Goal: Find specific page/section: Find specific page/section

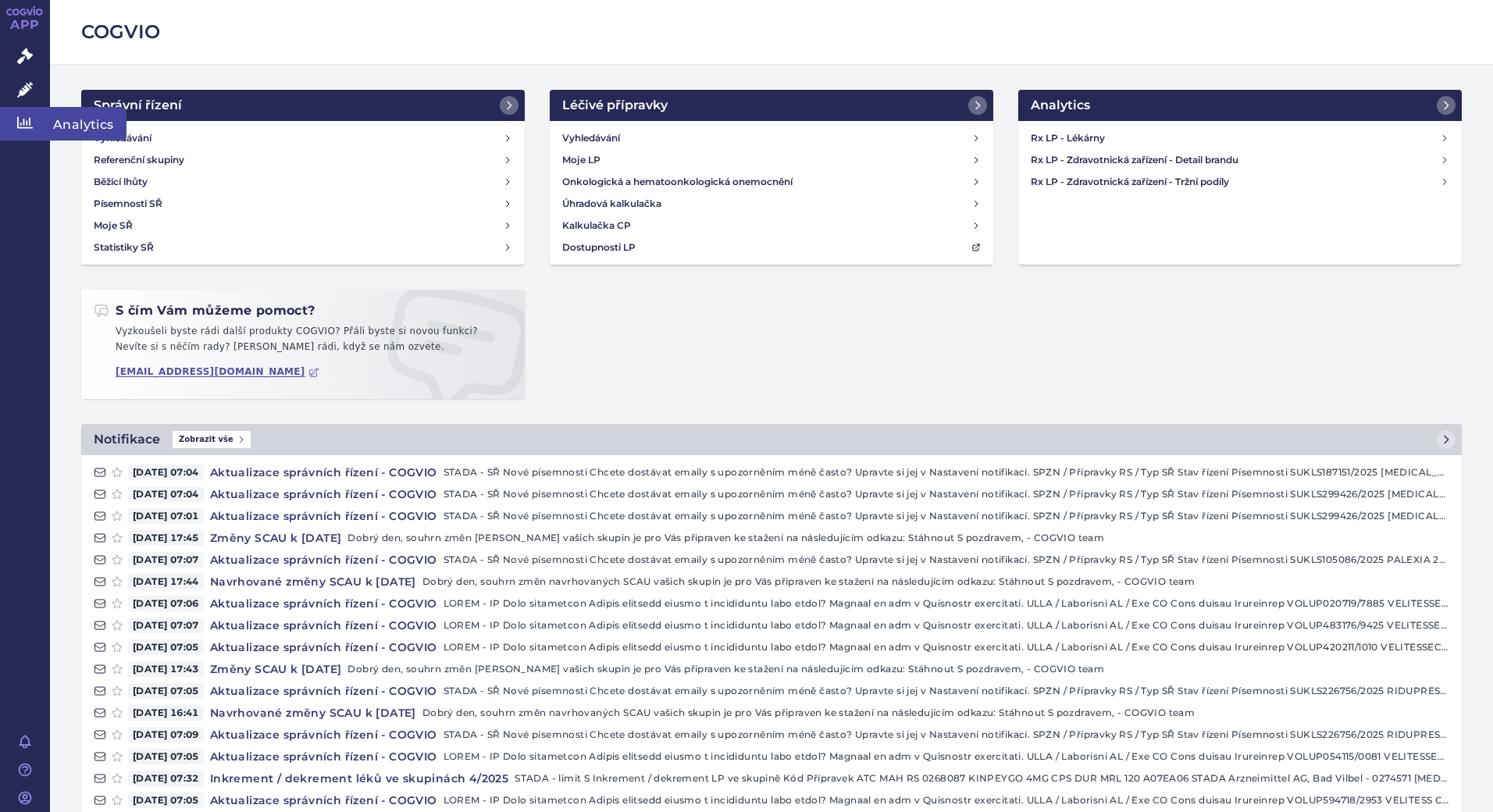
click at [18, 117] on icon at bounding box center [25, 123] width 16 height 12
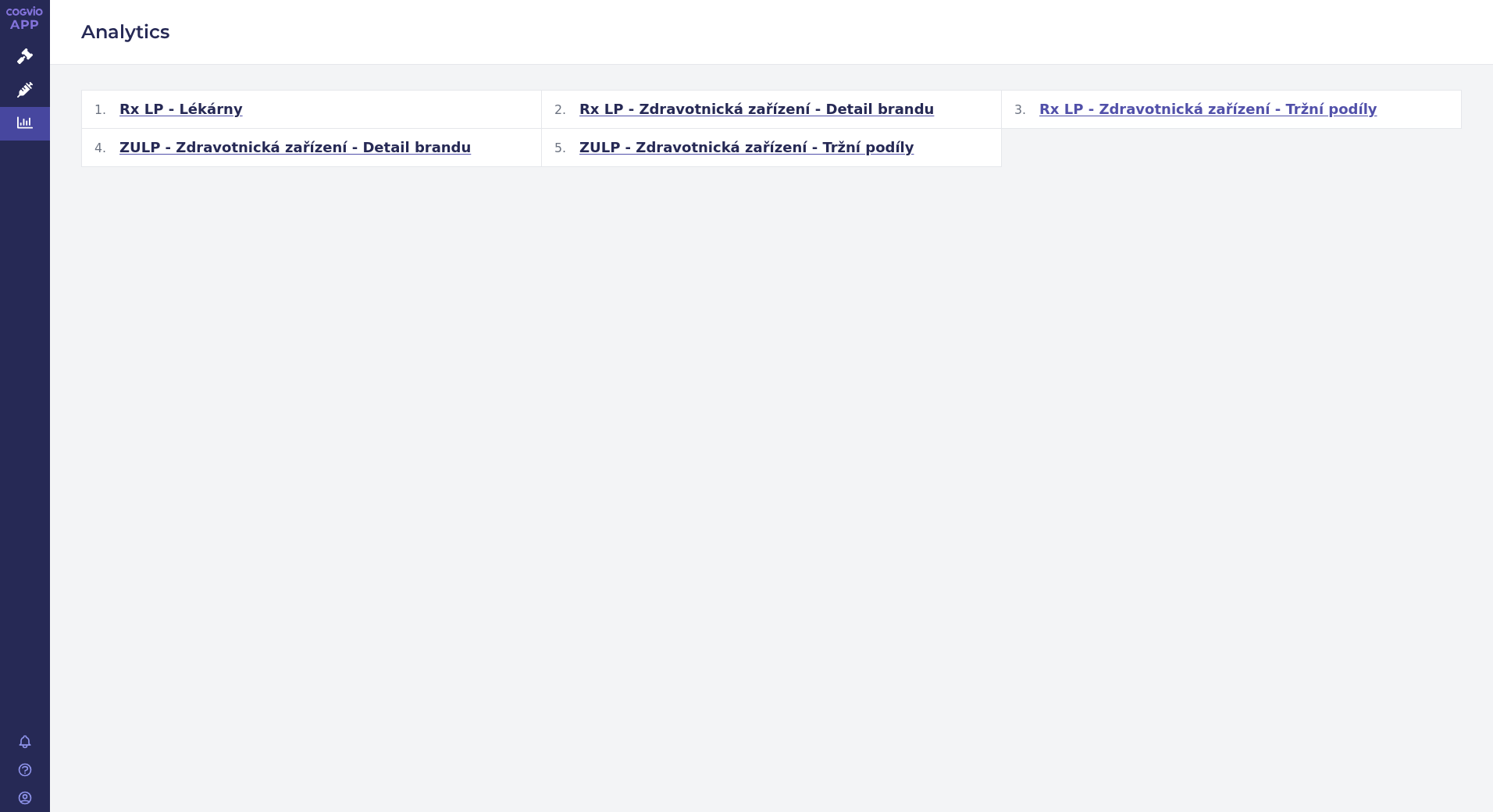
click at [1157, 108] on span "Rx LP - Zdravotnická zařízení - Tržní podíly" at bounding box center [1208, 109] width 338 height 18
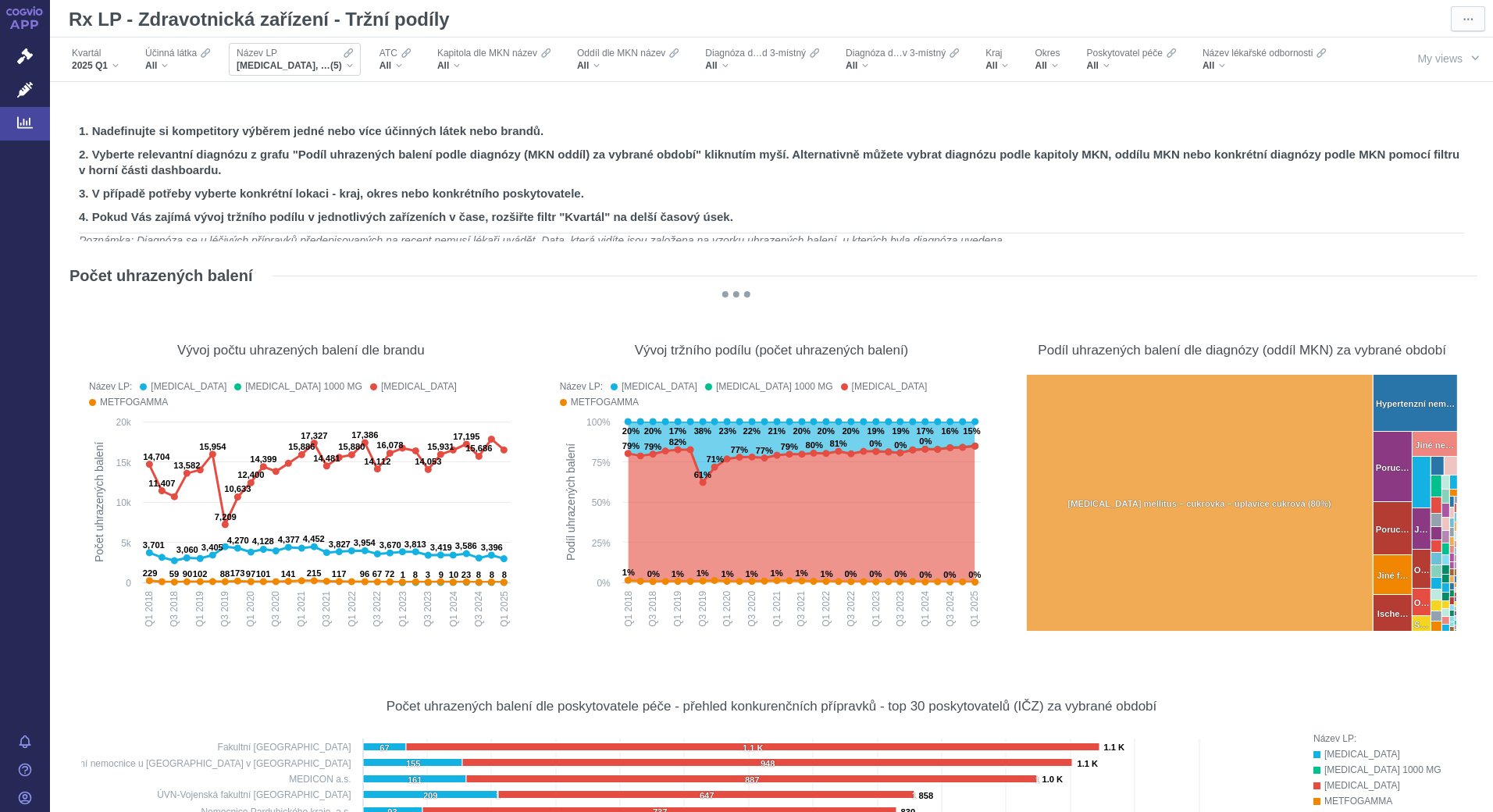
click at [353, 63] on div "Název LP [MEDICAL_DATA], [MEDICAL_DATA] 1000 MG, [MEDICAL_DATA], METFOGAMMA, ME…" at bounding box center [294, 58] width 132 height 33
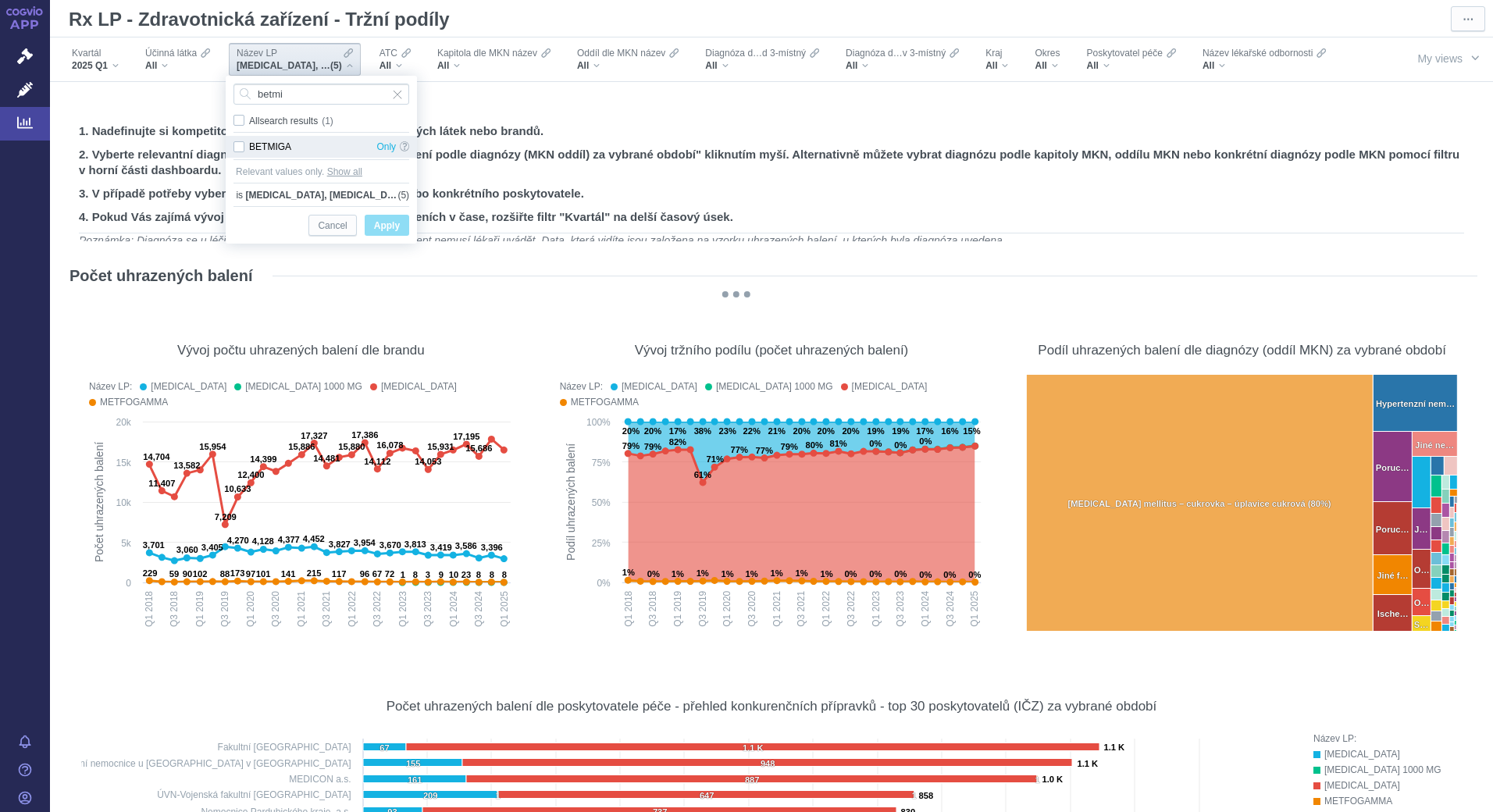
type input "betmi"
click at [275, 141] on div "BETMIGA Only" at bounding box center [321, 147] width 191 height 22
checkbox input "true"
click at [385, 148] on span "Only" at bounding box center [385, 147] width 19 height 22
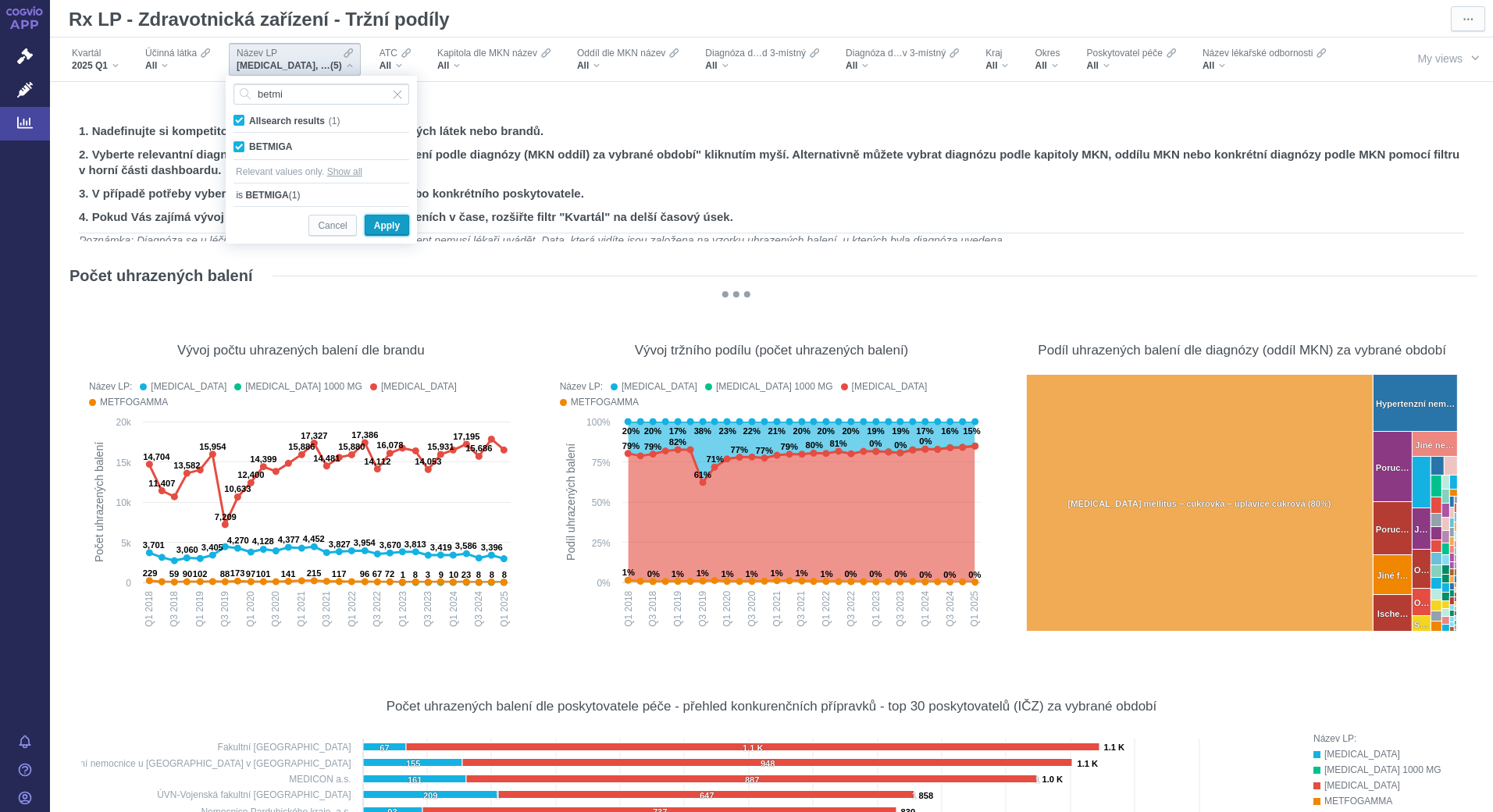
click at [392, 229] on span "Apply" at bounding box center [386, 225] width 26 height 19
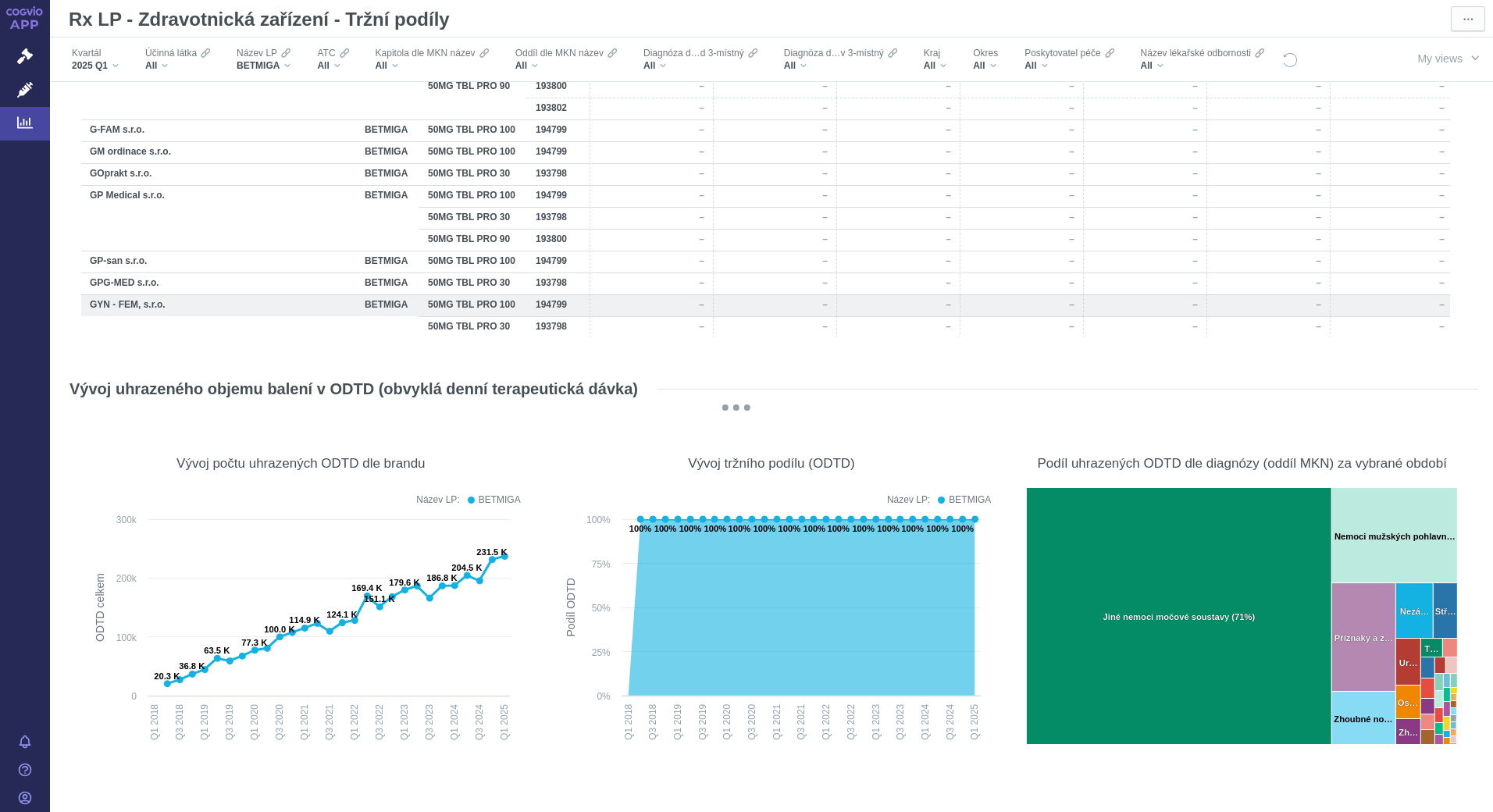
scroll to position [2575, 0]
